Goal: Task Accomplishment & Management: Use online tool/utility

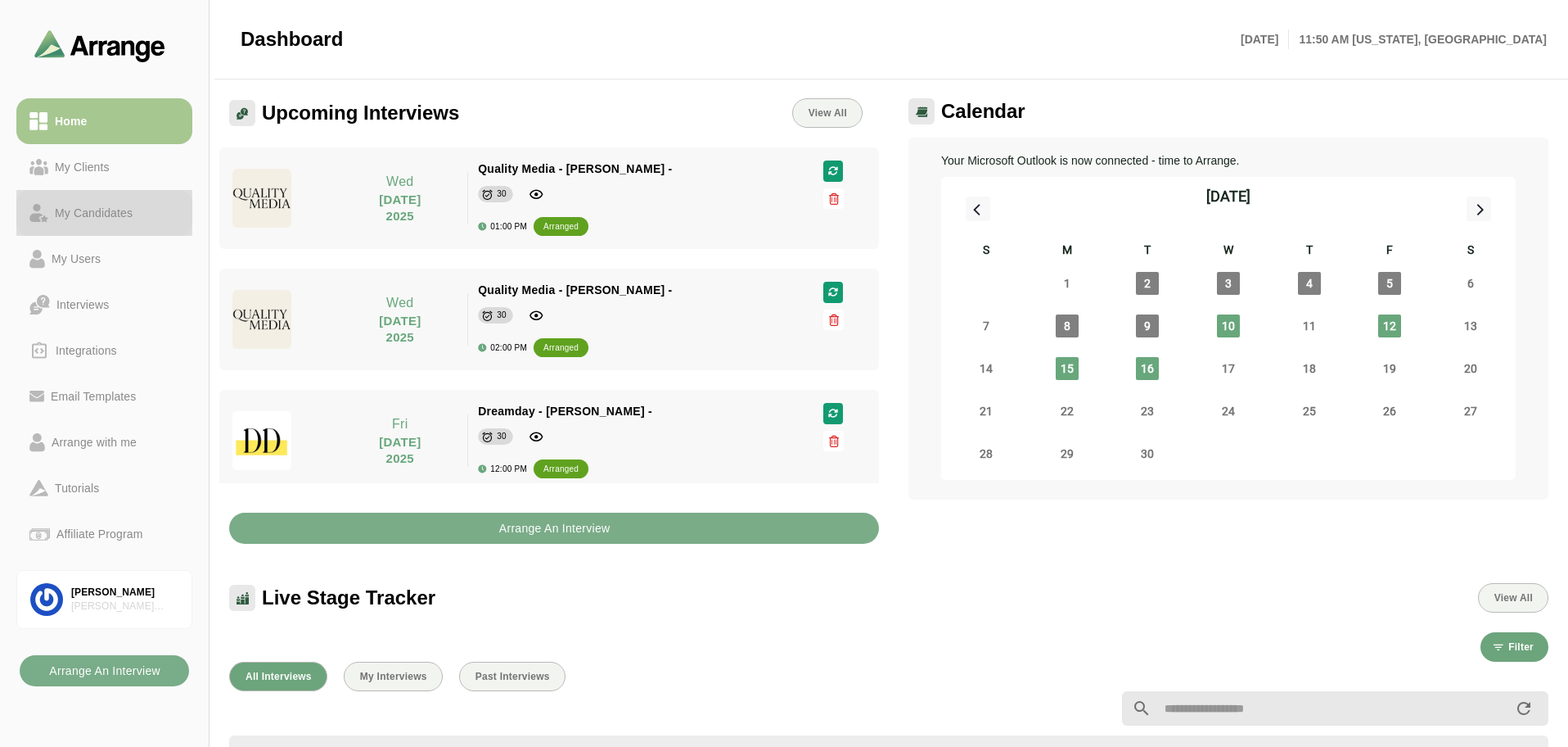
click at [112, 218] on div "My Candidates" at bounding box center [93, 213] width 90 height 20
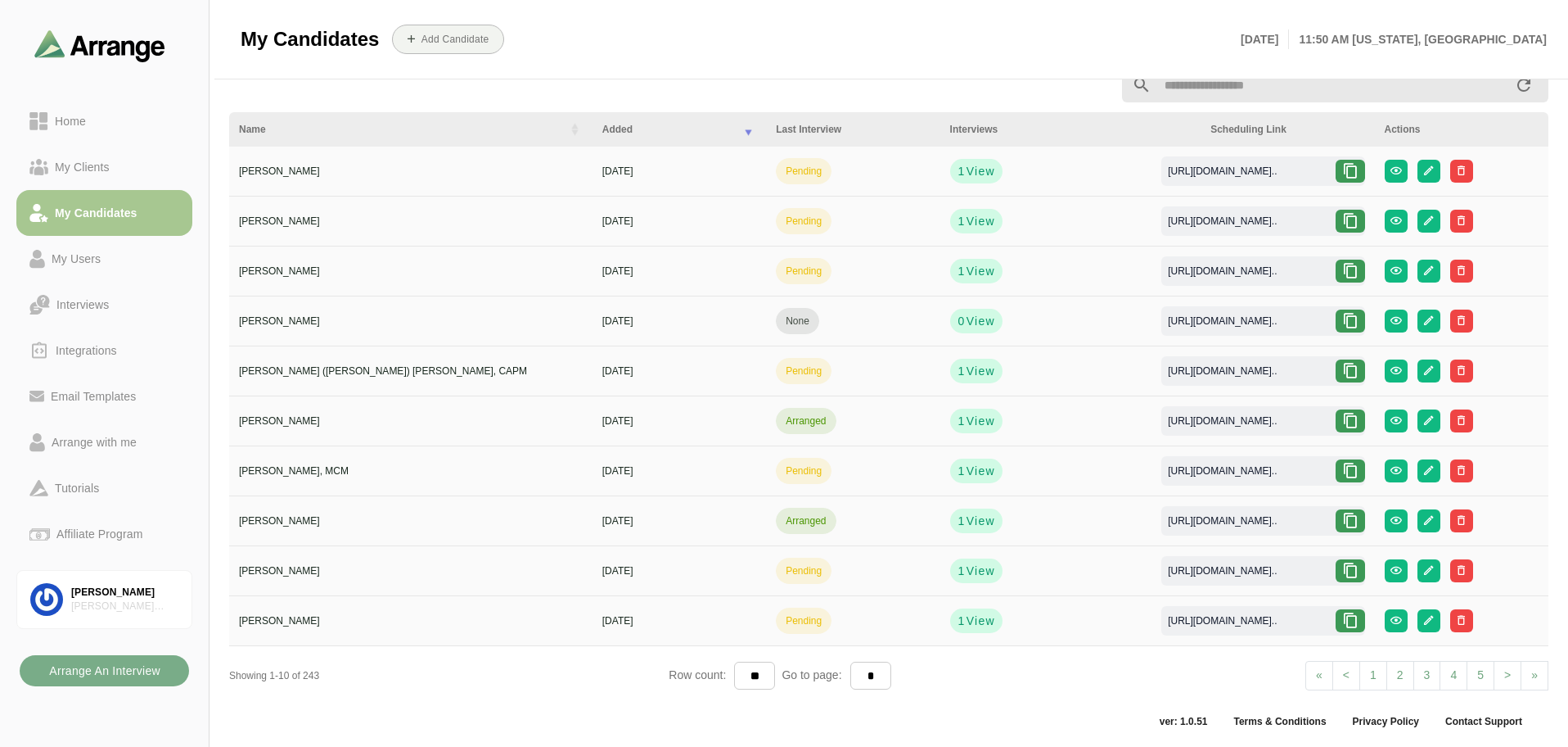
scroll to position [31, 0]
click at [1531, 673] on link "» Last" at bounding box center [1534, 674] width 27 height 29
select select "**"
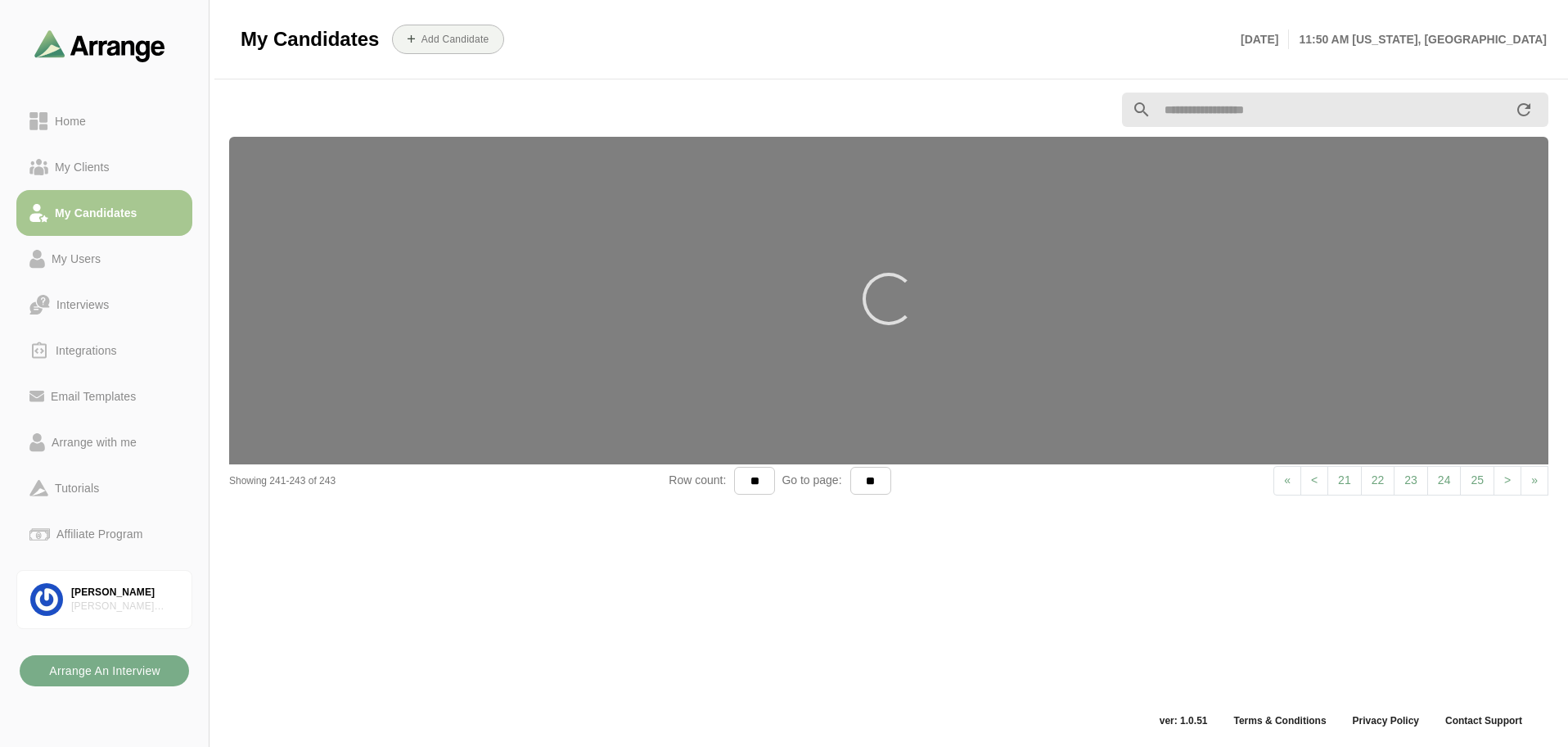
scroll to position [5, 0]
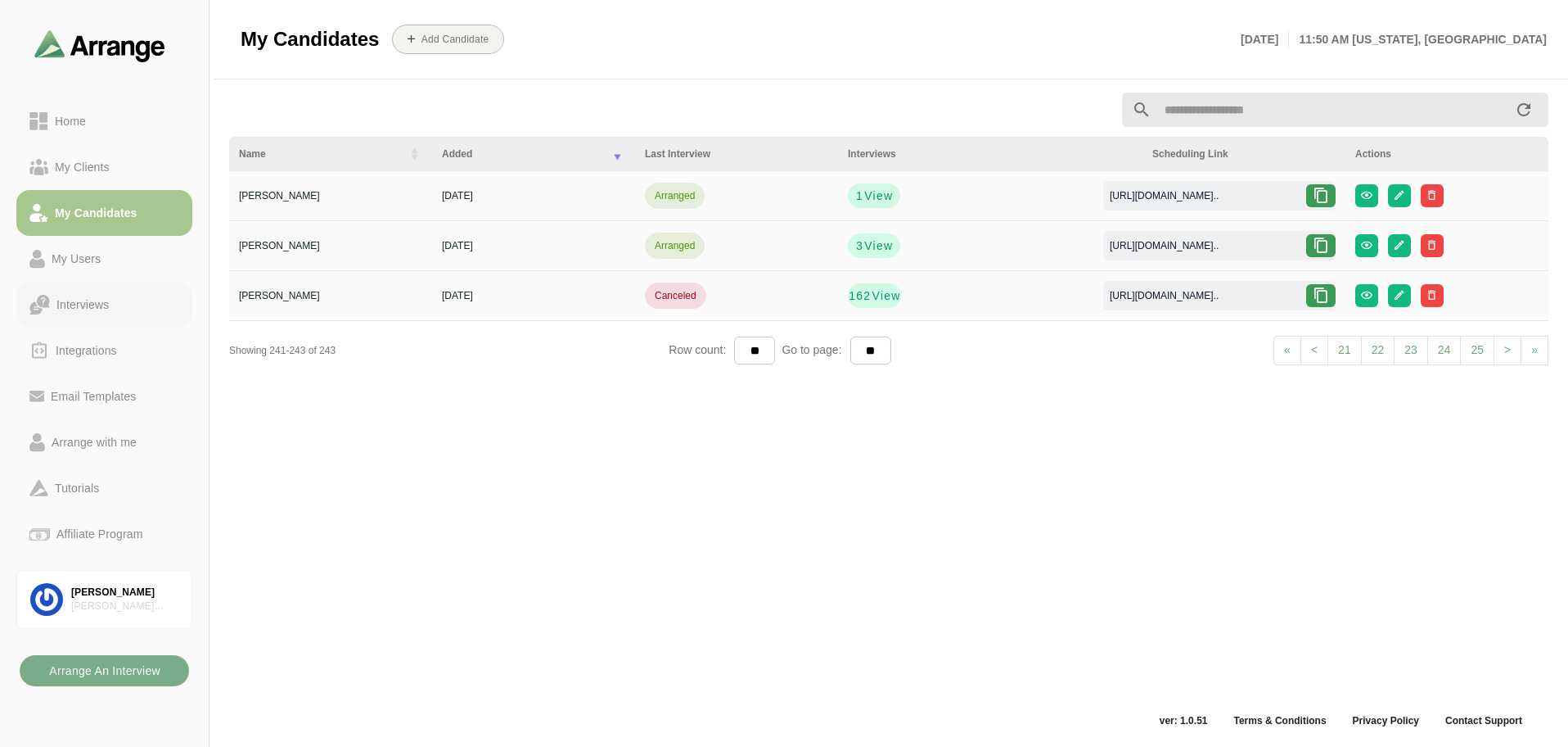
click at [101, 303] on div "Interviews" at bounding box center [82, 304] width 66 height 20
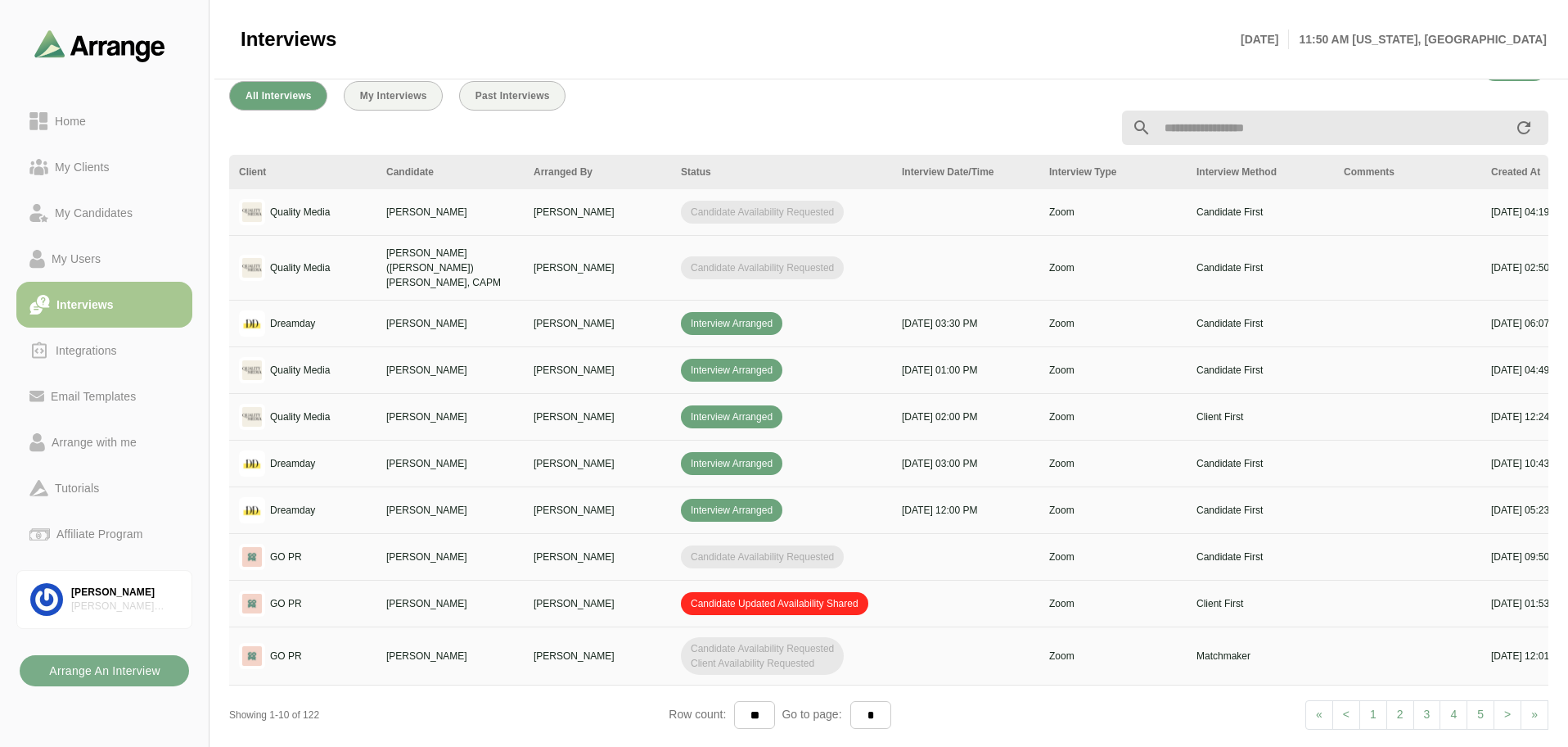
scroll to position [48, 0]
click at [1394, 699] on link "2" at bounding box center [1400, 713] width 27 height 29
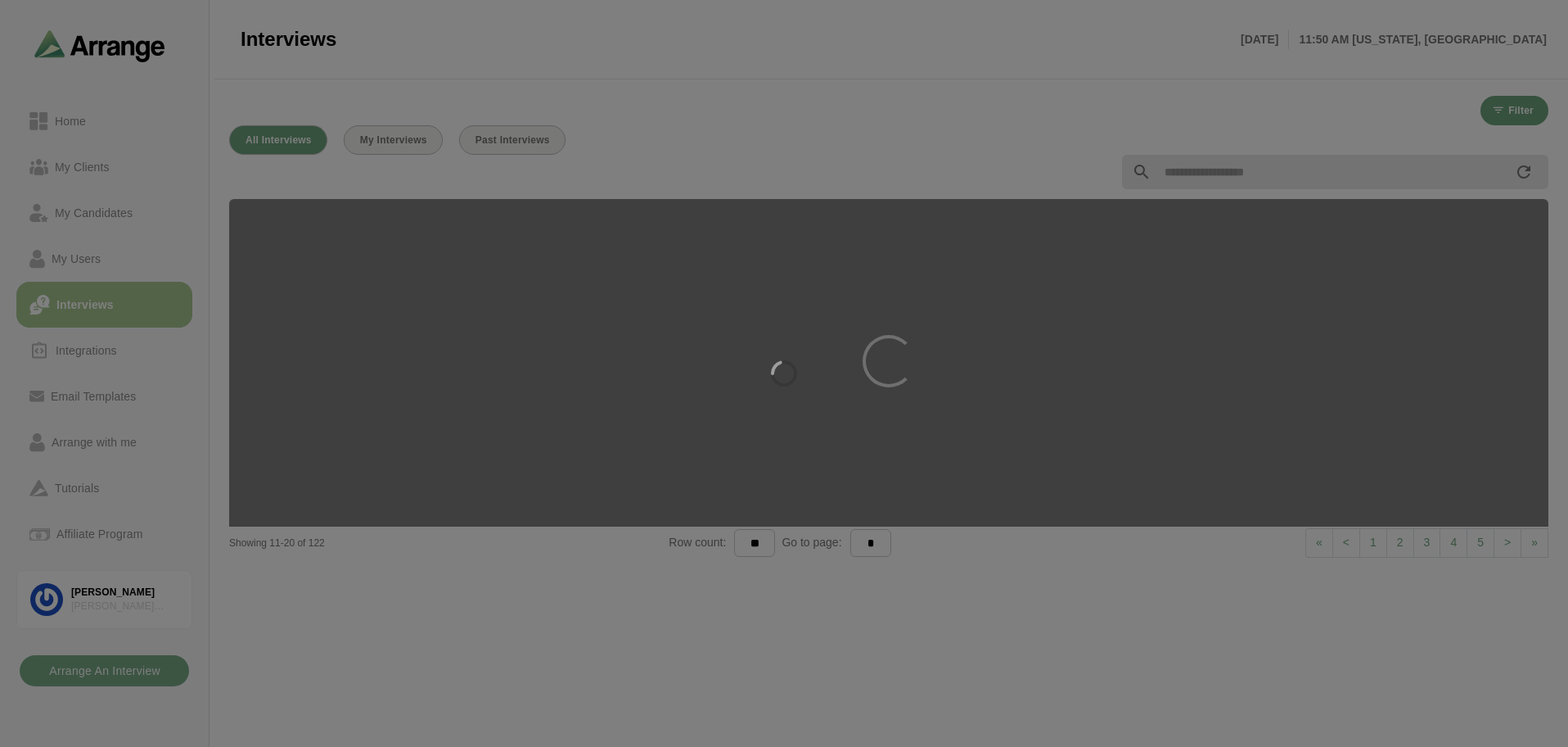
scroll to position [39, 0]
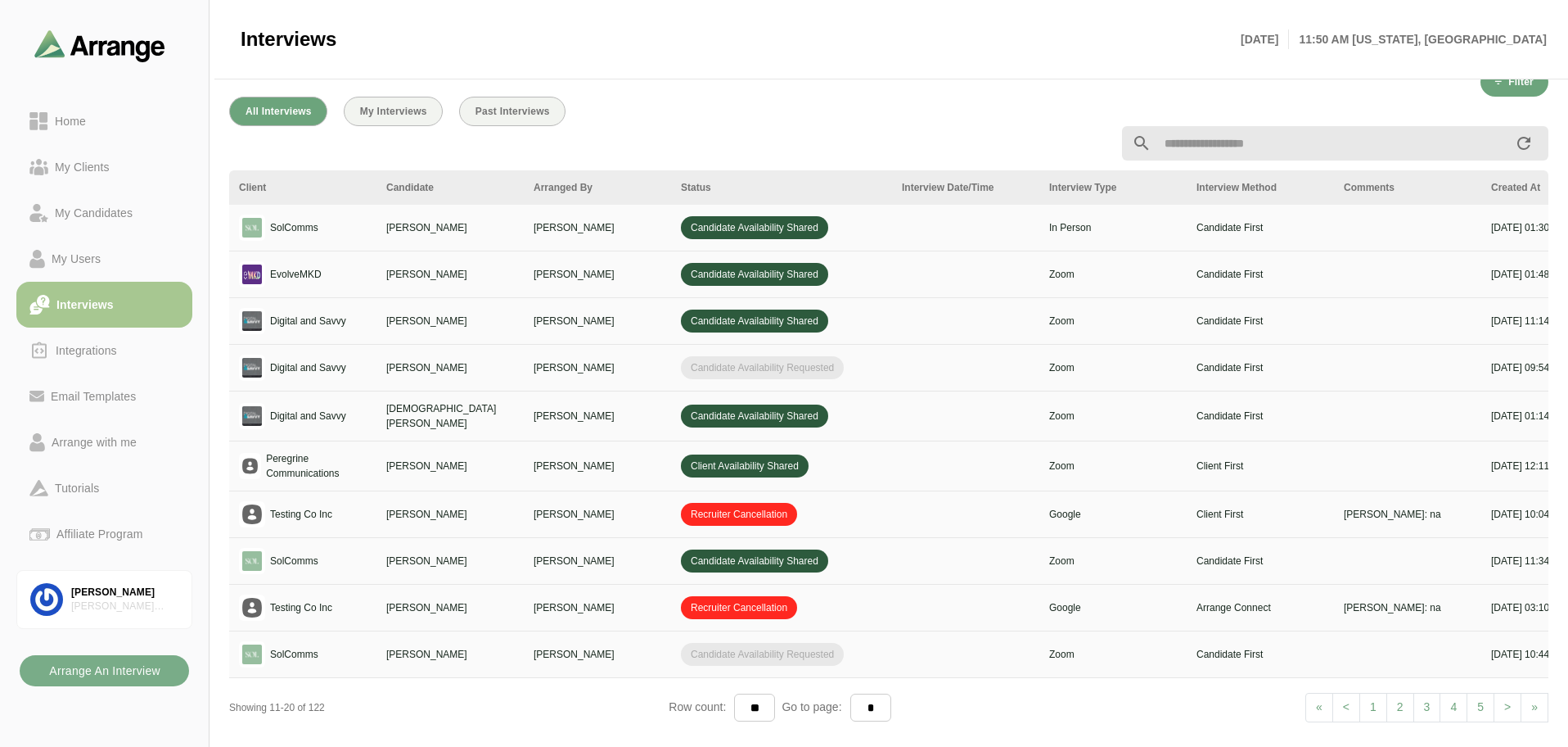
click at [1428, 698] on link "3" at bounding box center [1427, 707] width 27 height 29
select select "*"
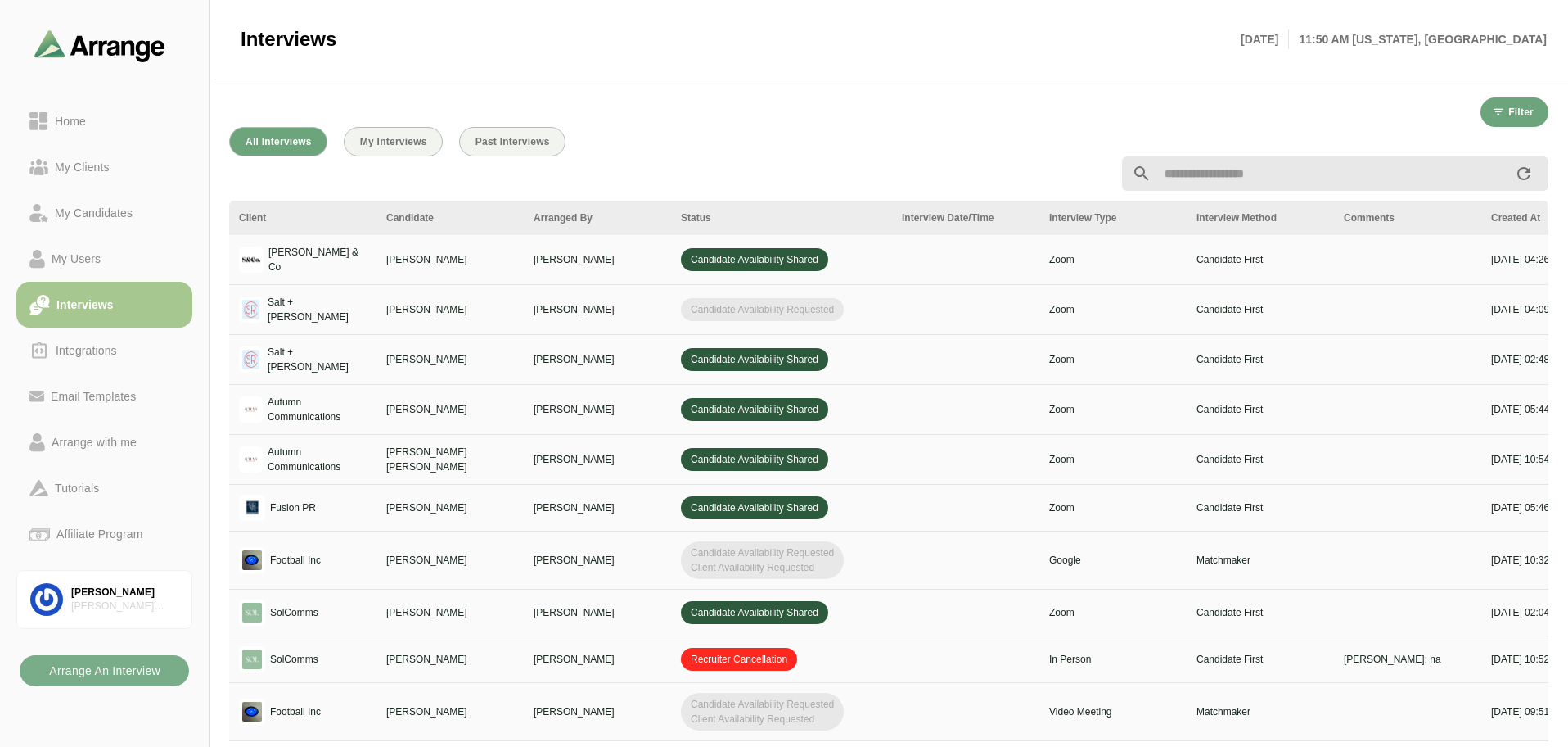
scroll to position [0, 0]
click at [130, 211] on div "My Candidates" at bounding box center [93, 213] width 90 height 20
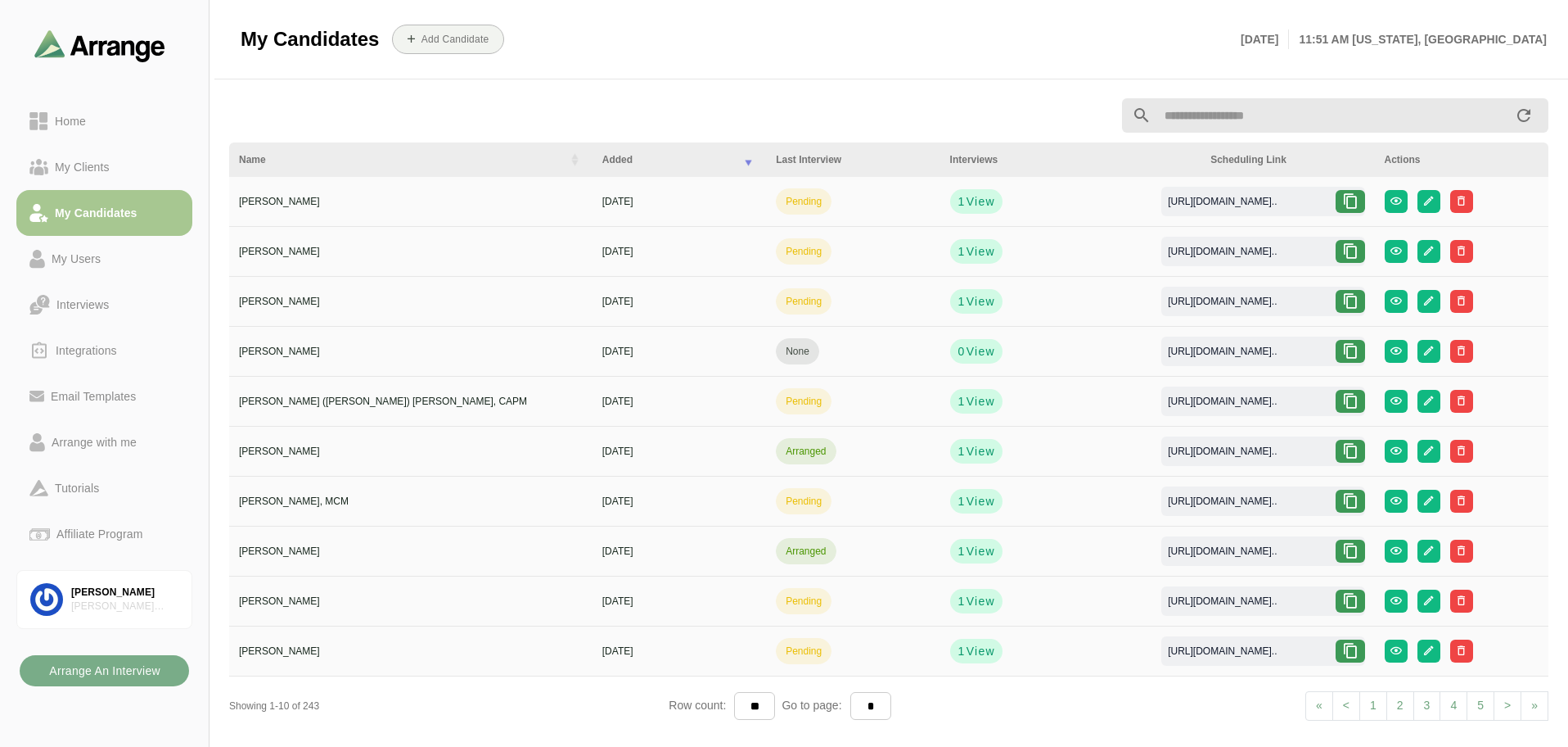
click at [1230, 118] on input "text" at bounding box center [1333, 115] width 363 height 35
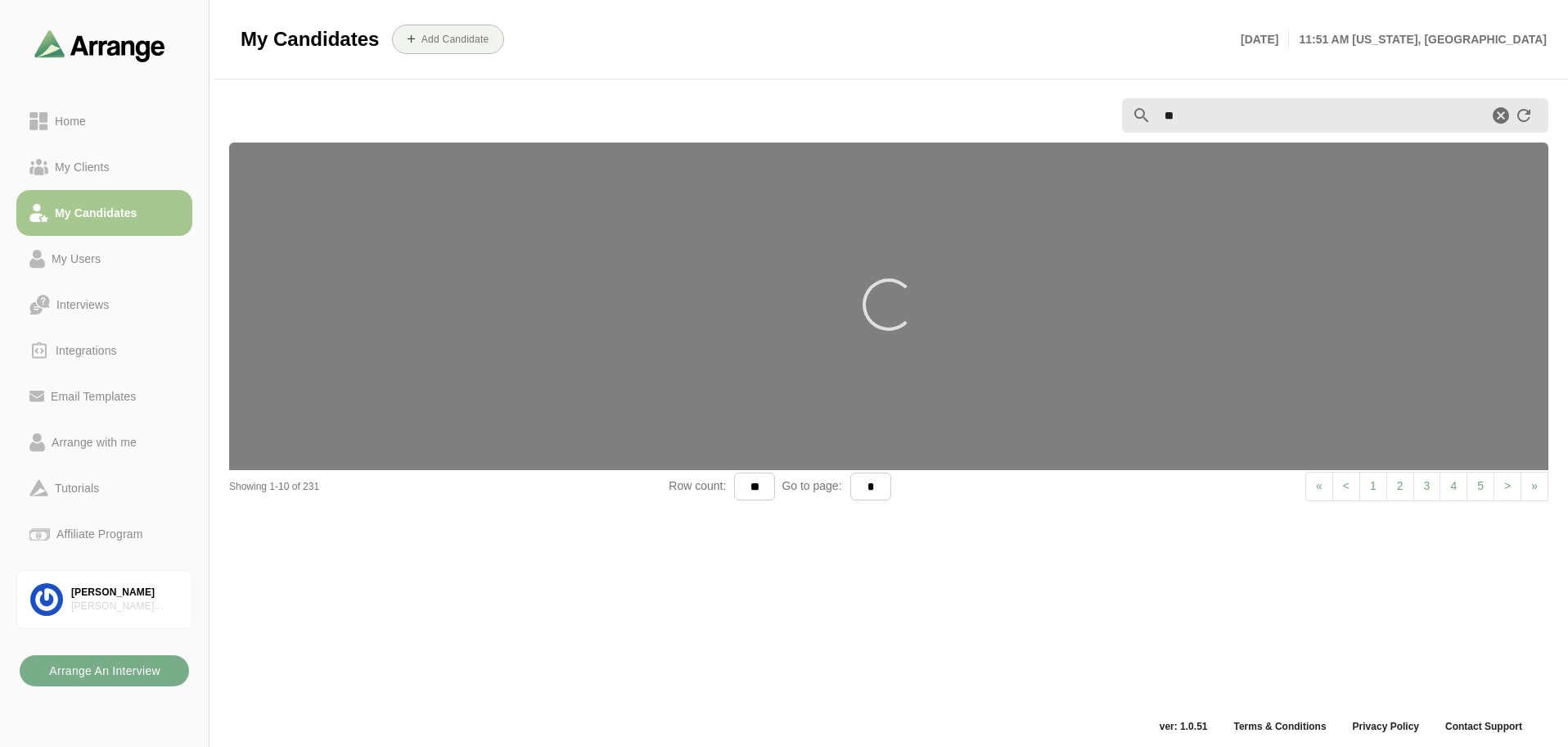
type input "*"
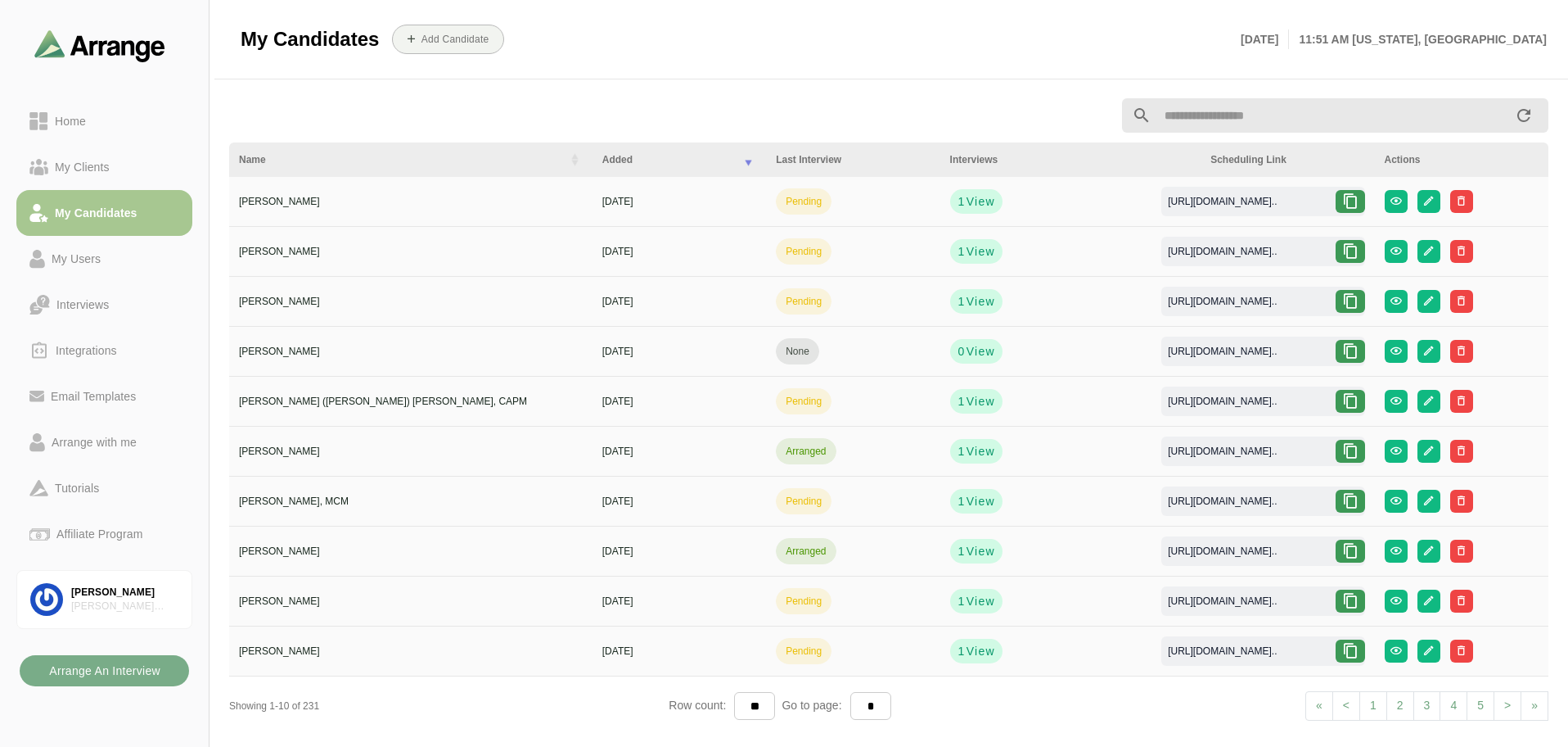
paste input "**********"
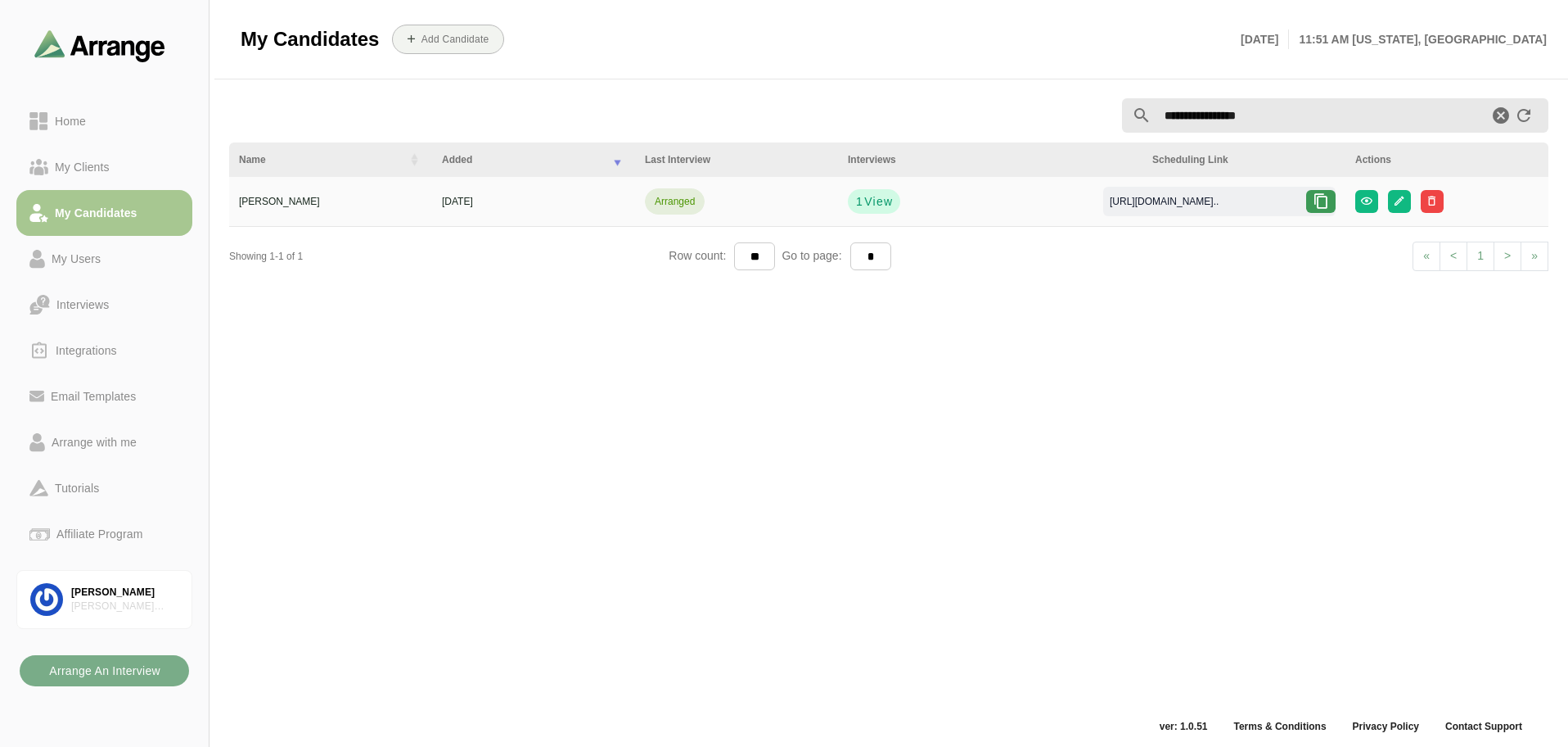
type input "**********"
click at [1325, 204] on icon at bounding box center [1321, 201] width 16 height 16
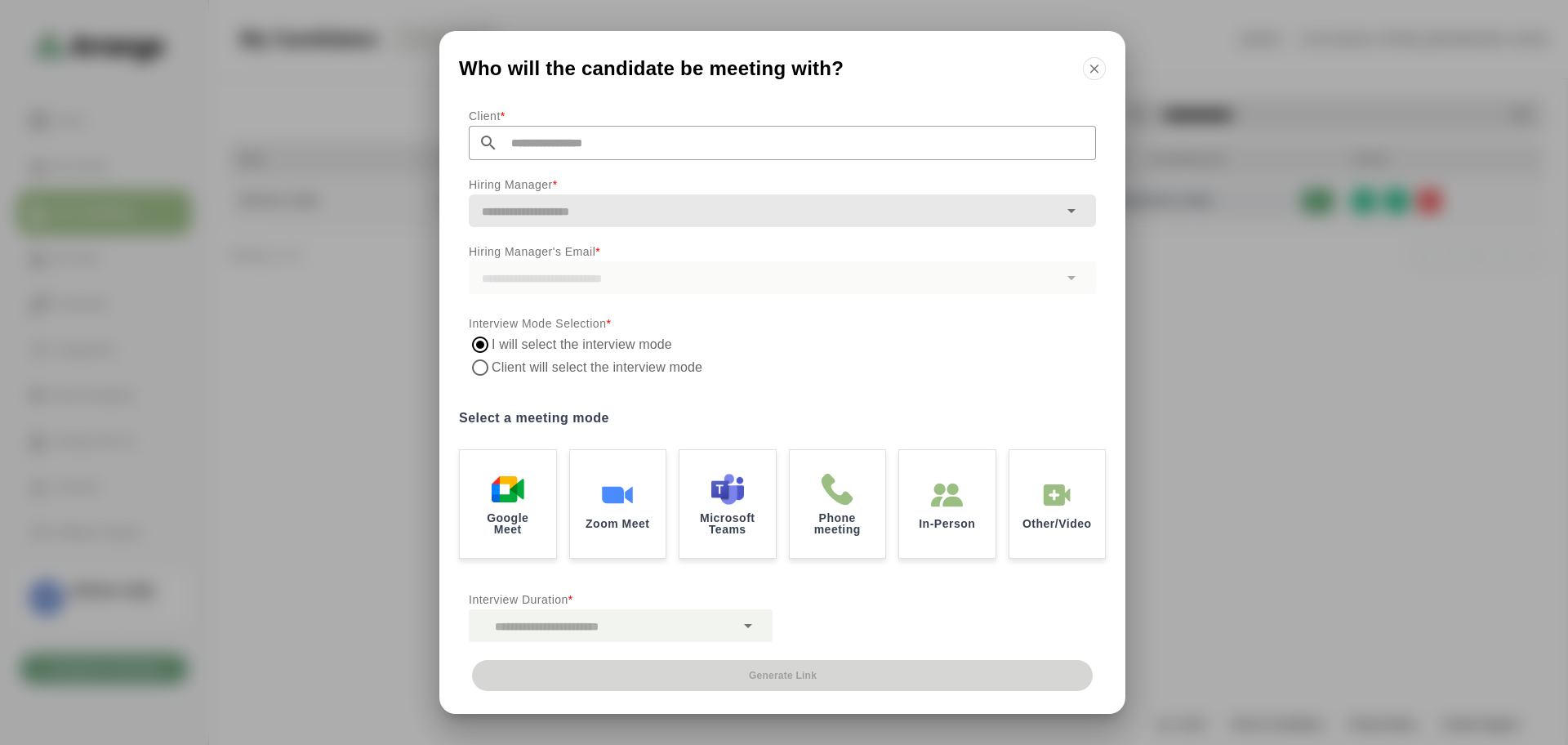
click at [596, 142] on input "text" at bounding box center [797, 142] width 598 height 35
click at [588, 173] on li "Dreamday" at bounding box center [626, 187] width 315 height 34
type input "********"
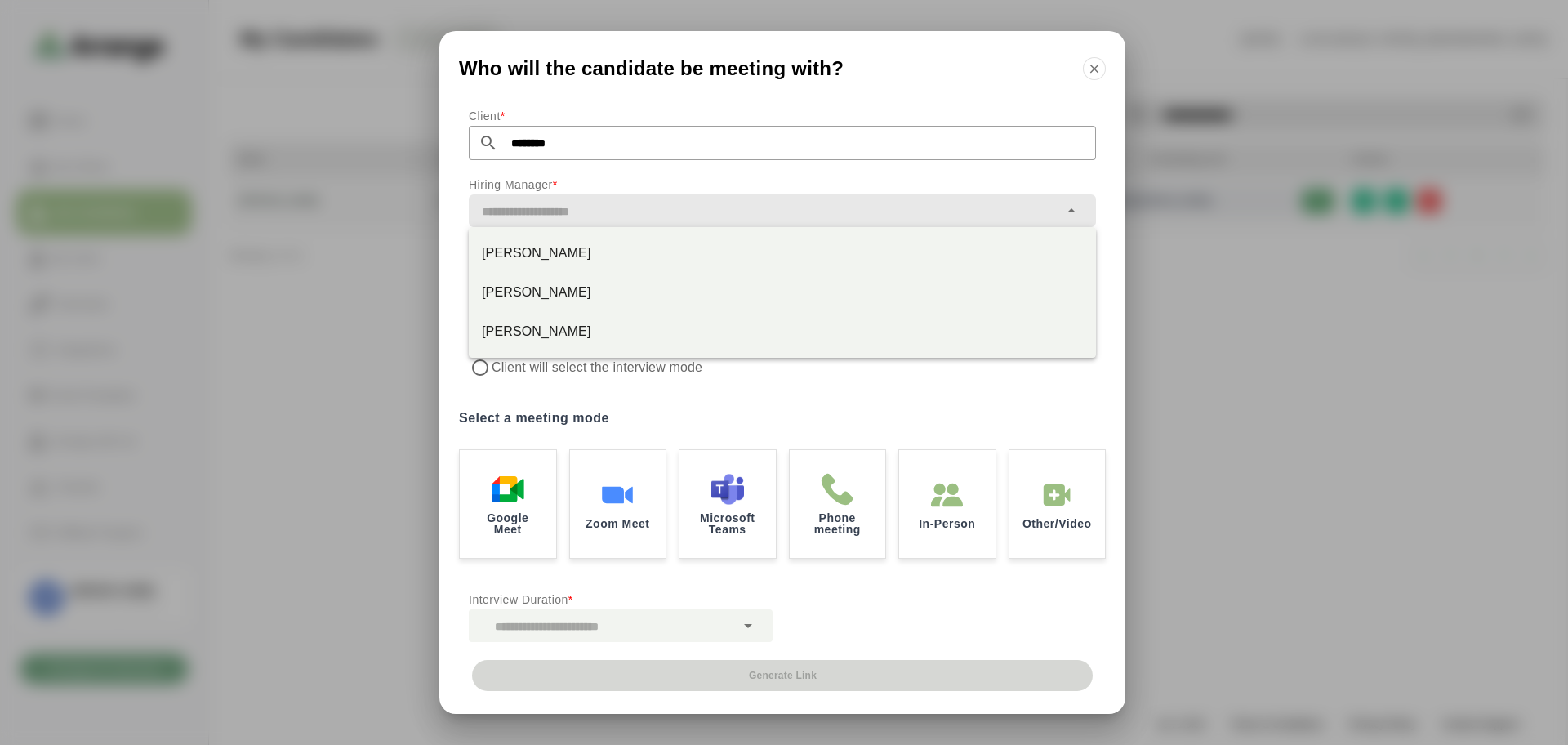
click at [586, 206] on input "text" at bounding box center [764, 211] width 589 height 23
click at [580, 289] on div "Jake Leganski" at bounding box center [782, 292] width 601 height 19
type input "**********"
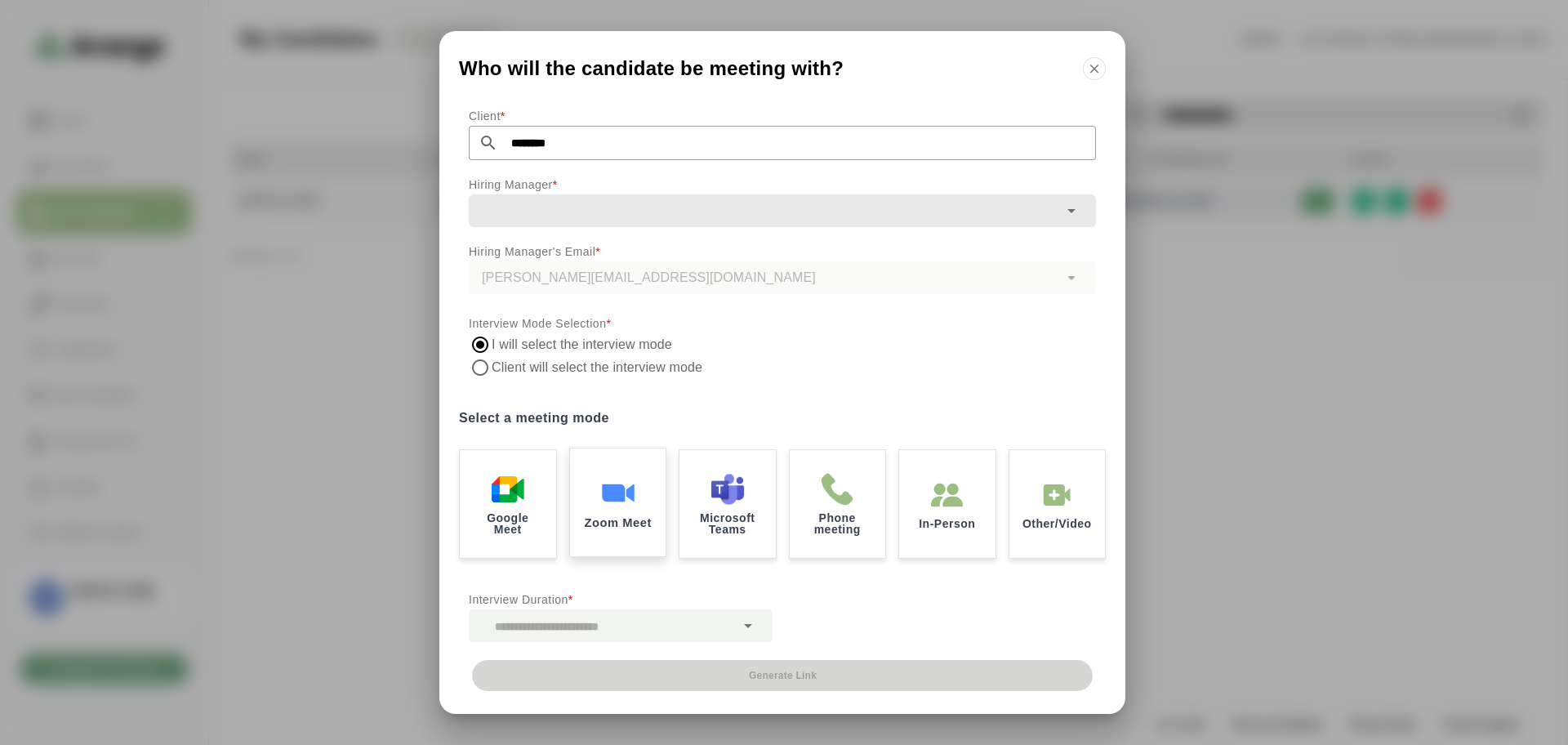
click at [606, 502] on img at bounding box center [617, 492] width 35 height 35
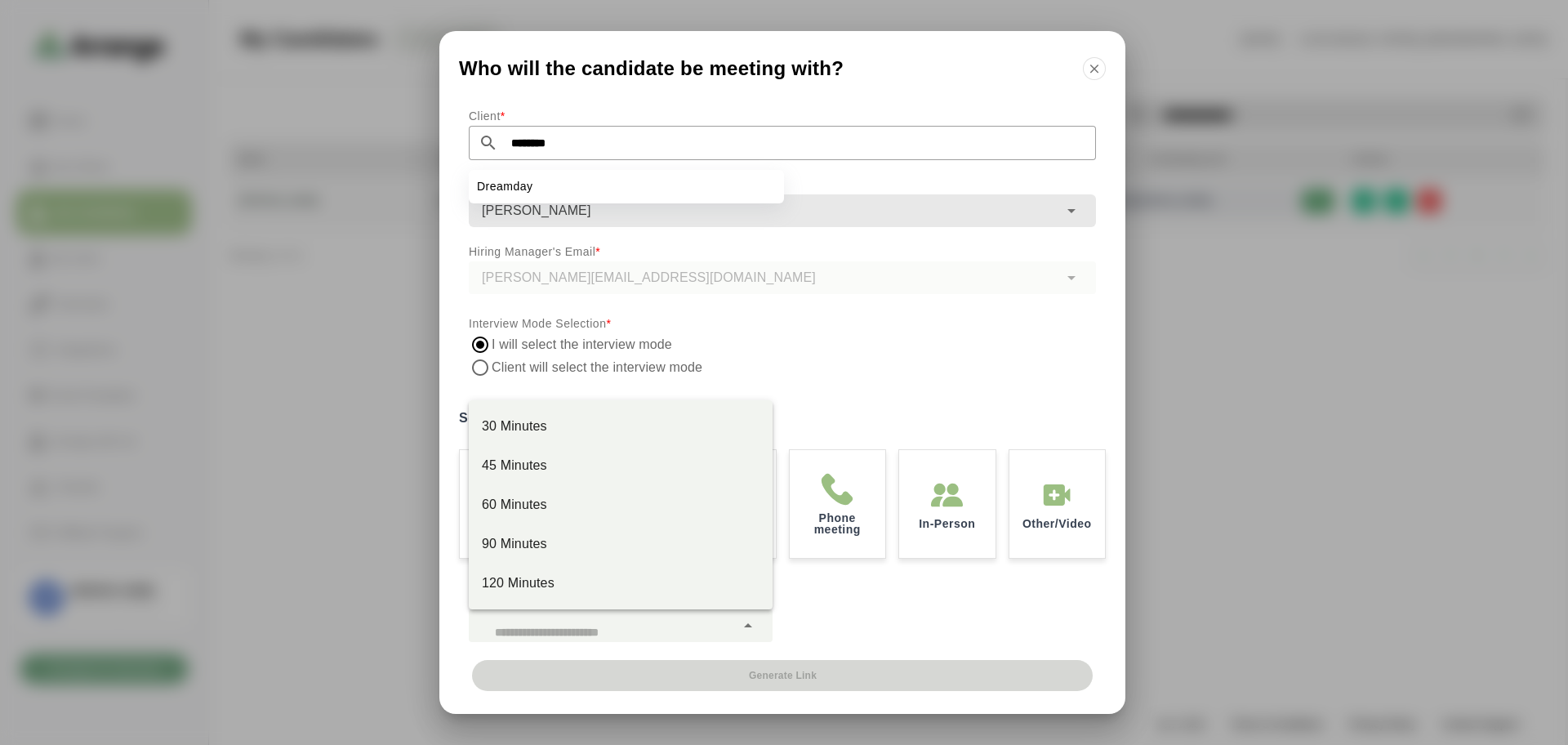
click at [624, 633] on div at bounding box center [602, 626] width 266 height 33
click at [597, 422] on div "30 Minutes" at bounding box center [621, 426] width 278 height 19
type input "**"
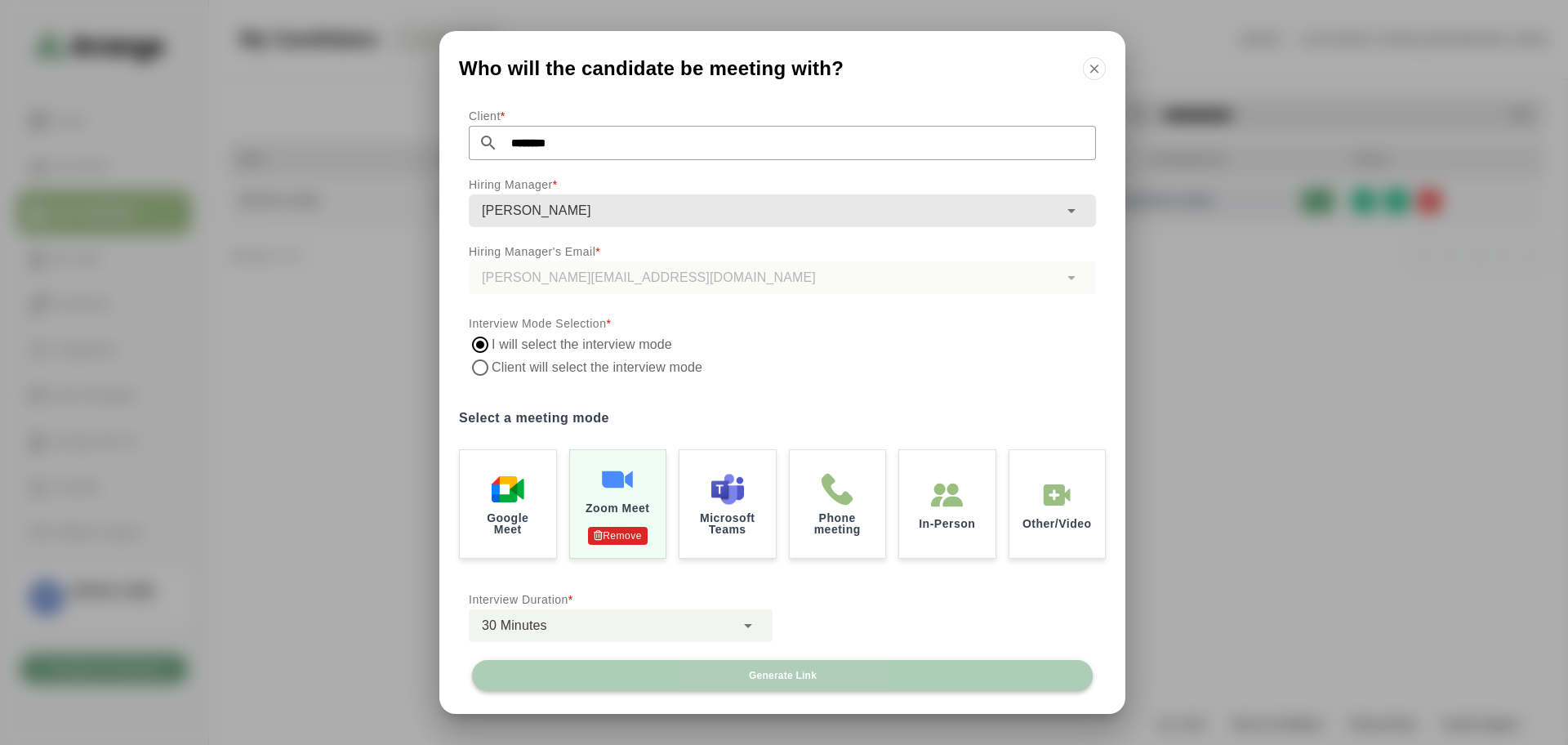
click at [771, 677] on span "Generate Link" at bounding box center [782, 675] width 69 height 13
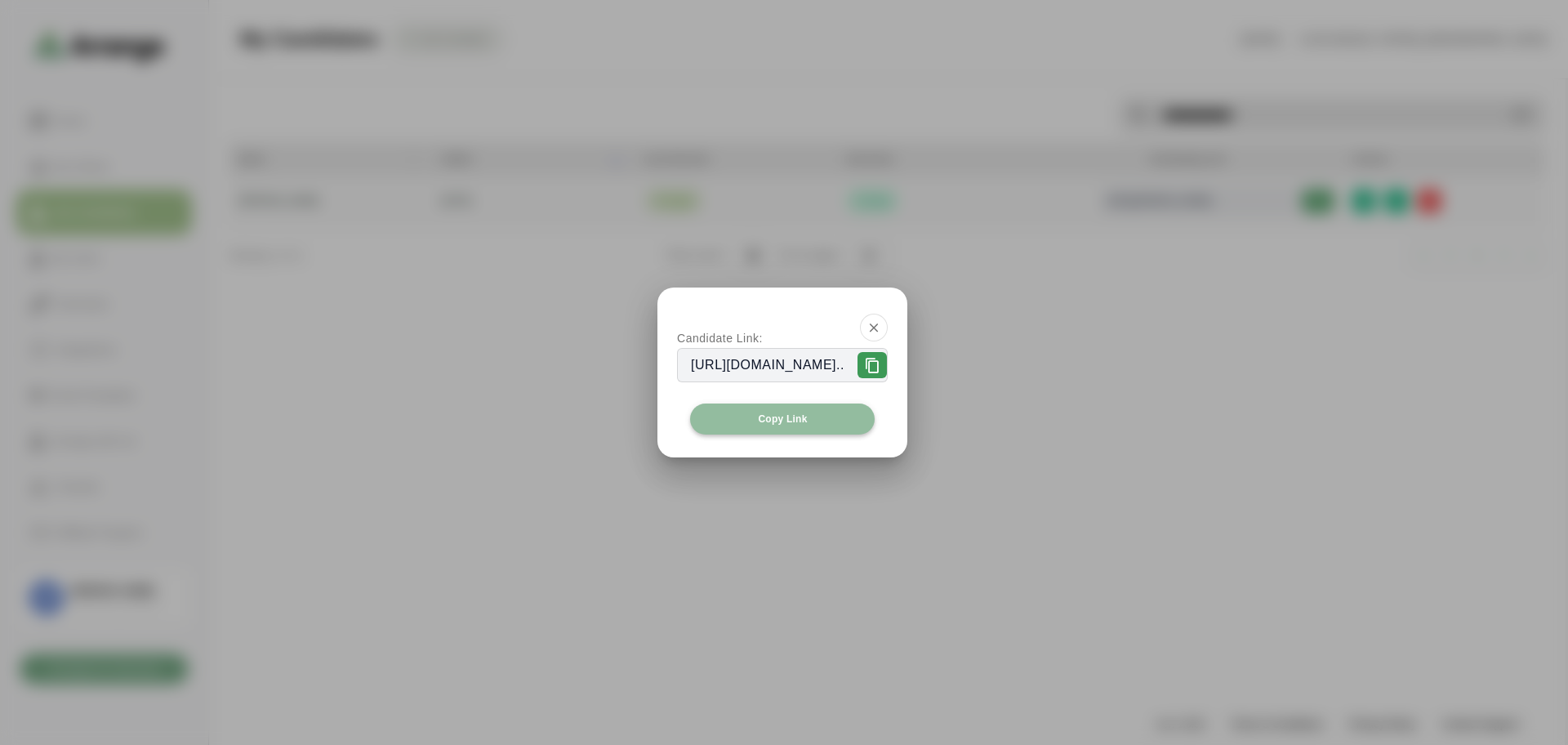
click at [845, 425] on button "Copy Link" at bounding box center [782, 419] width 185 height 31
click at [881, 321] on icon "button" at bounding box center [873, 327] width 15 height 15
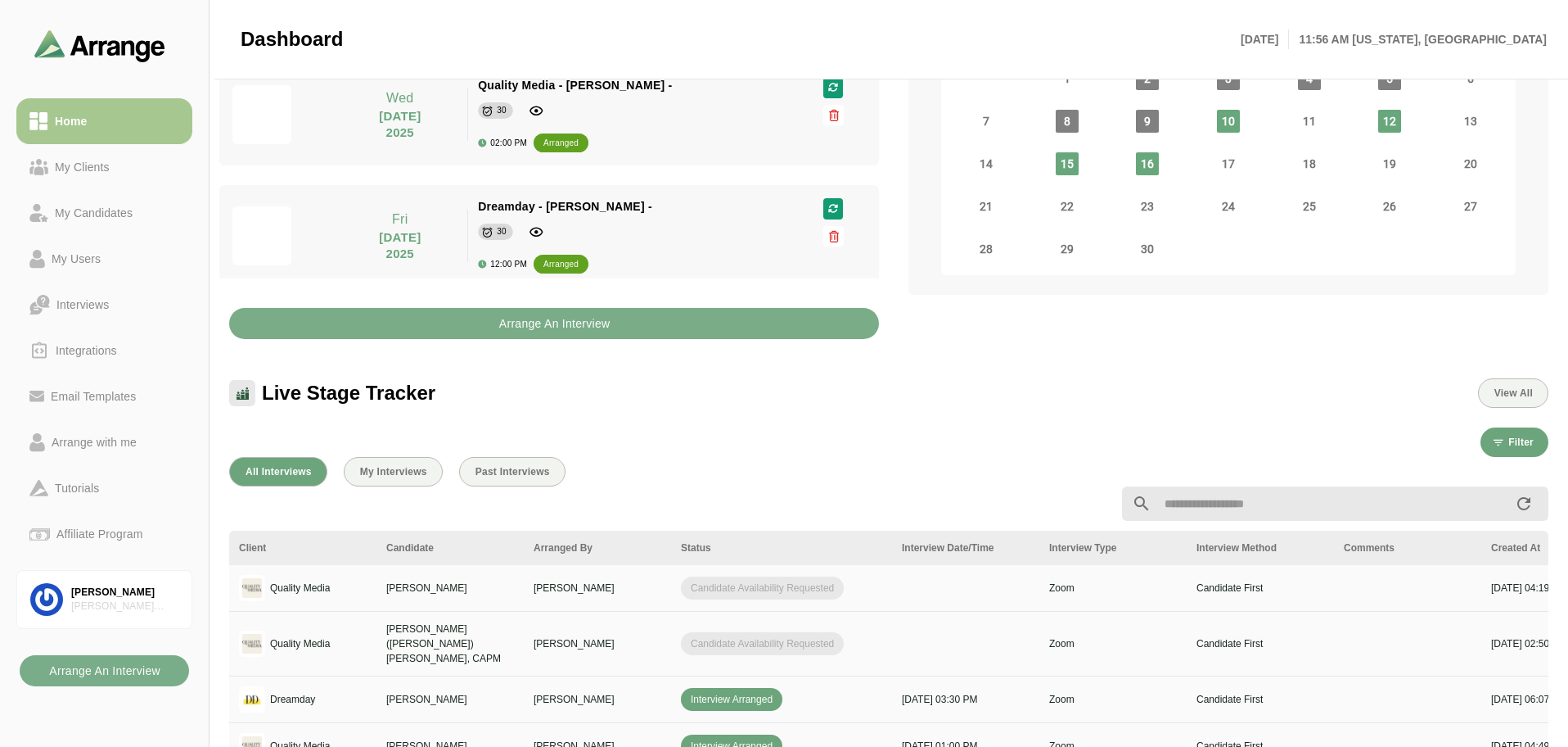
scroll to position [550, 0]
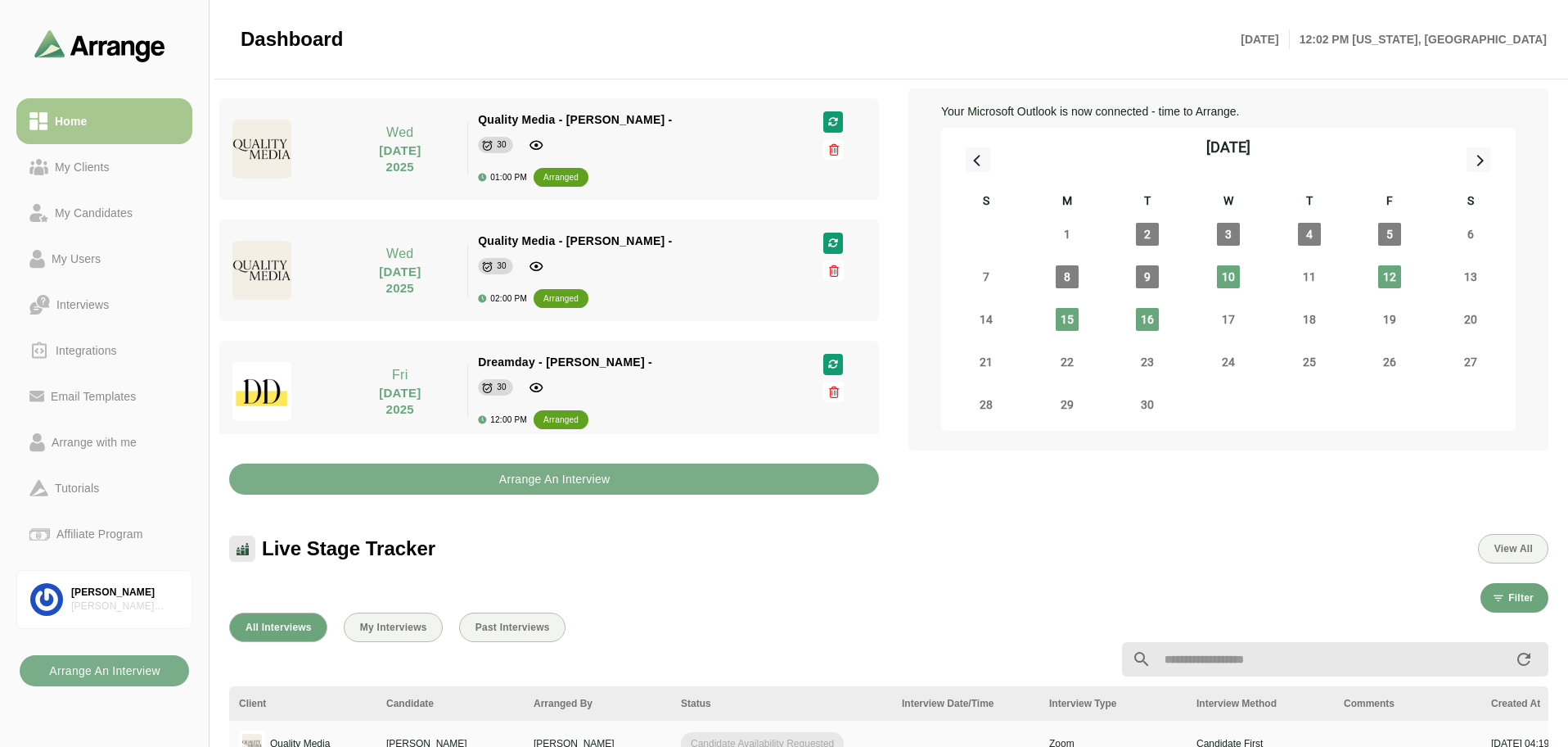
scroll to position [38, 0]
